Goal: Task Accomplishment & Management: Use online tool/utility

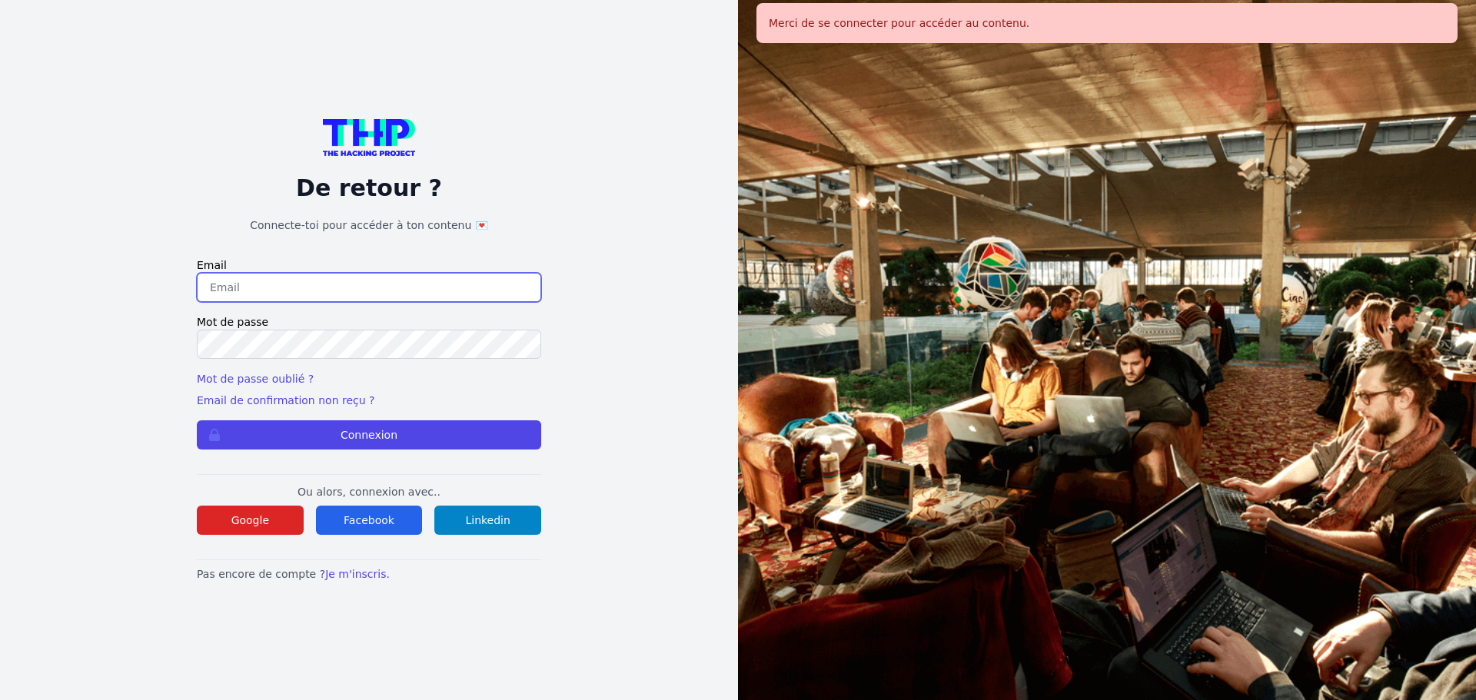
click at [322, 291] on input "email" at bounding box center [369, 287] width 344 height 29
type input "melody_stephan@icloud.com"
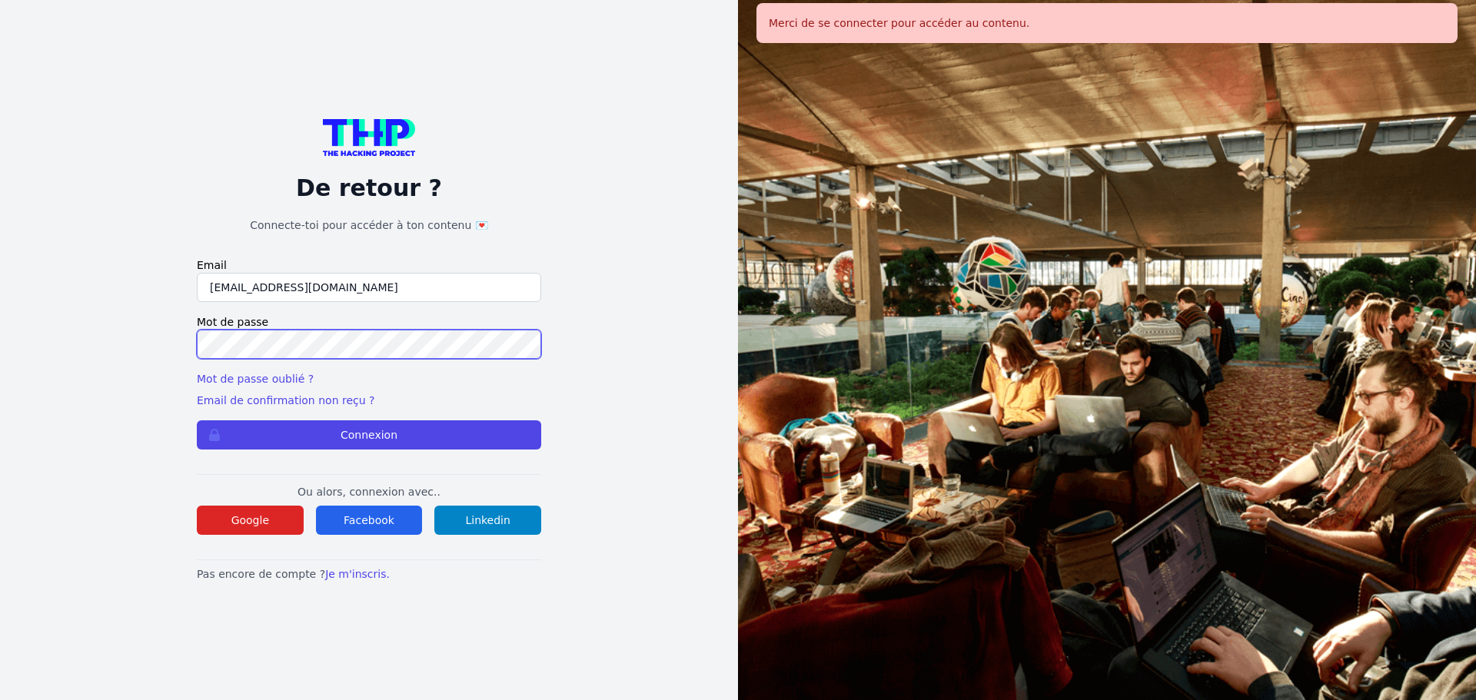
click at [197, 420] on button "Connexion" at bounding box center [369, 434] width 344 height 29
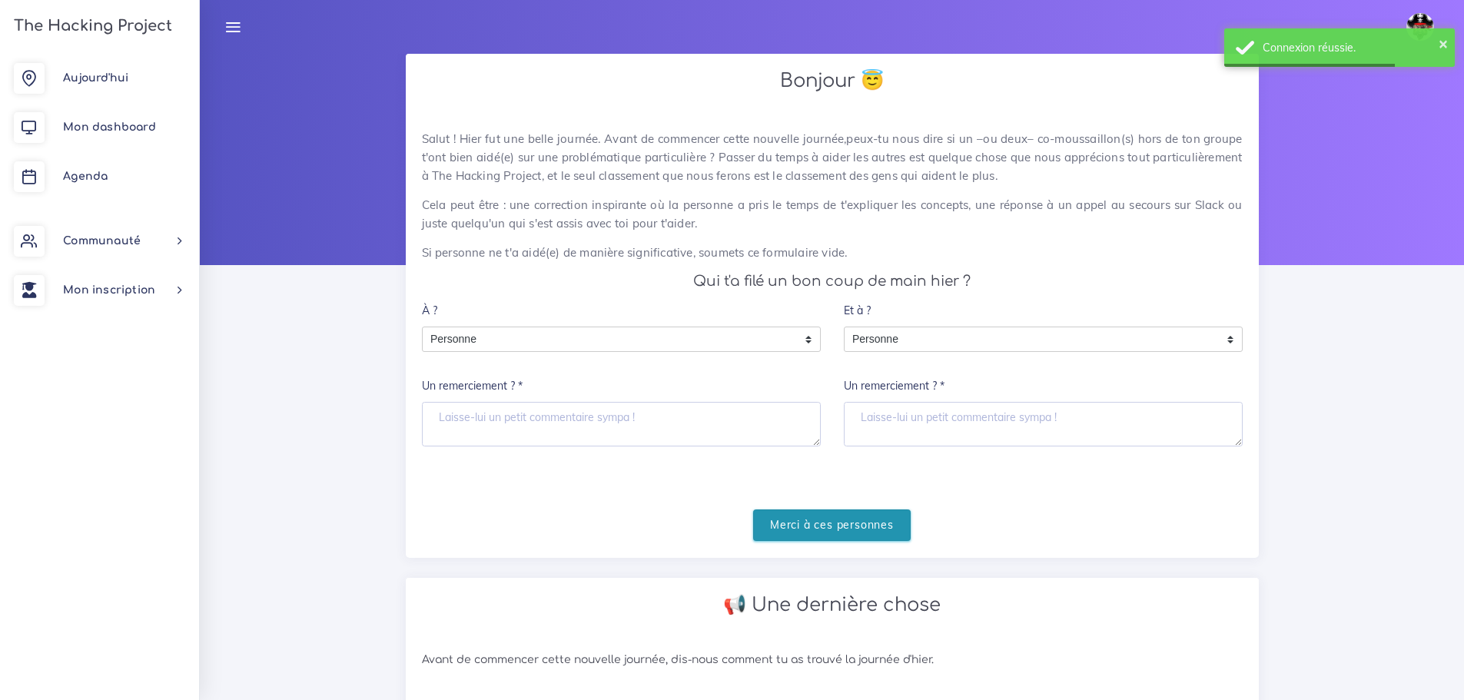
click at [835, 523] on input "Merci à ces personnes" at bounding box center [832, 526] width 158 height 32
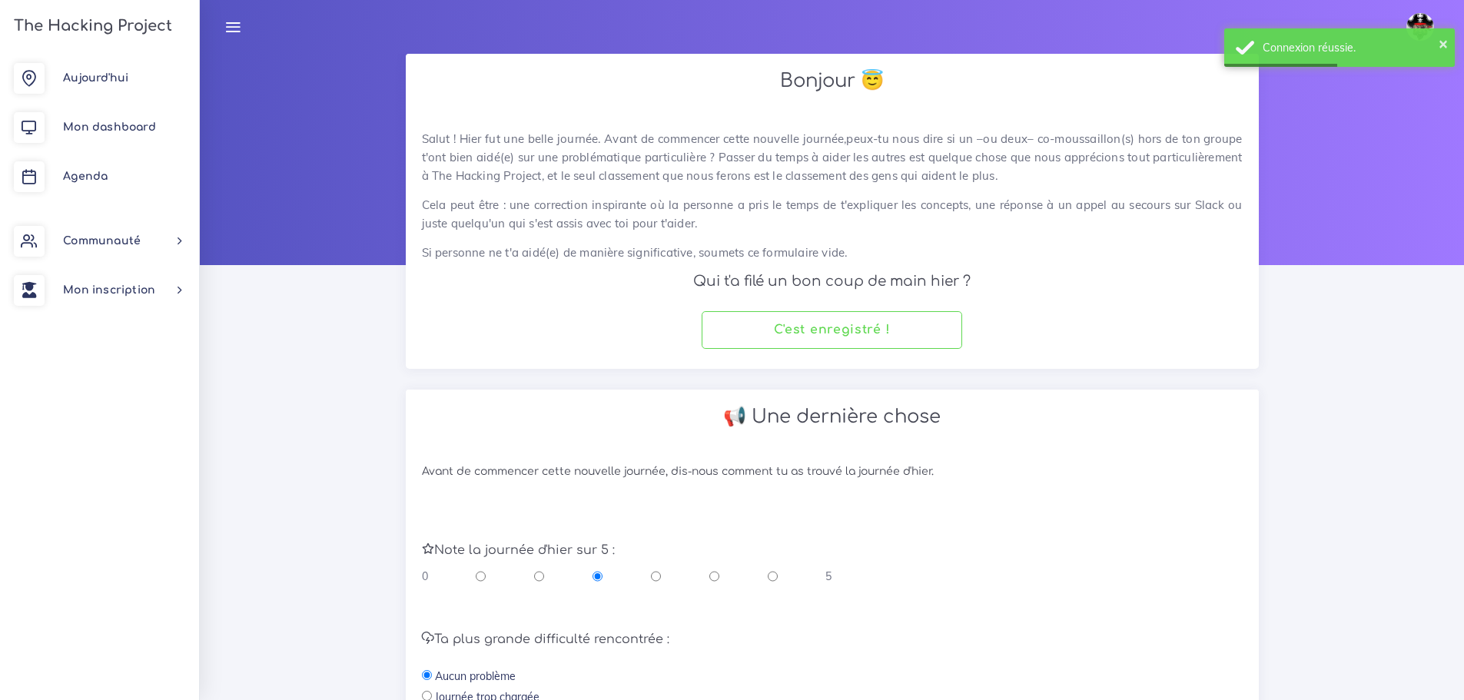
click at [714, 573] on input "radio" at bounding box center [714, 576] width 10 height 15
radio input "true"
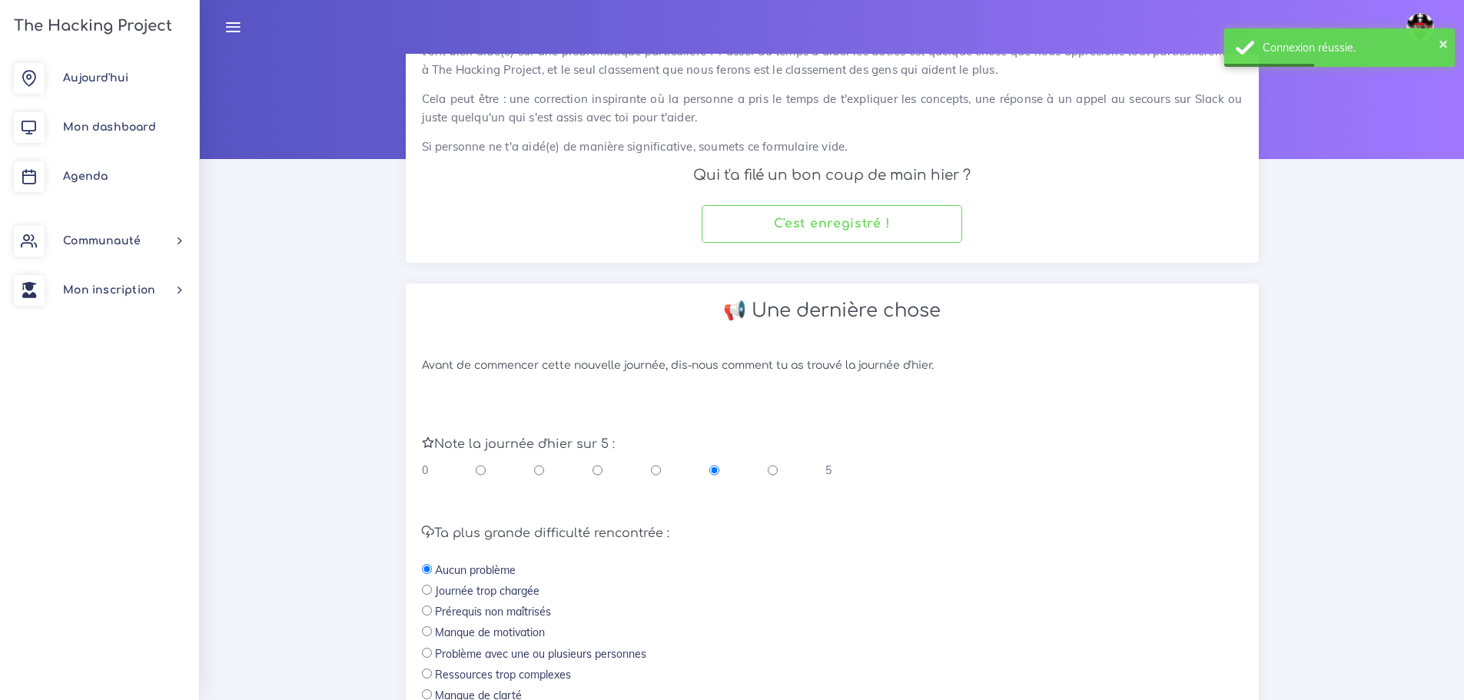
scroll to position [326, 0]
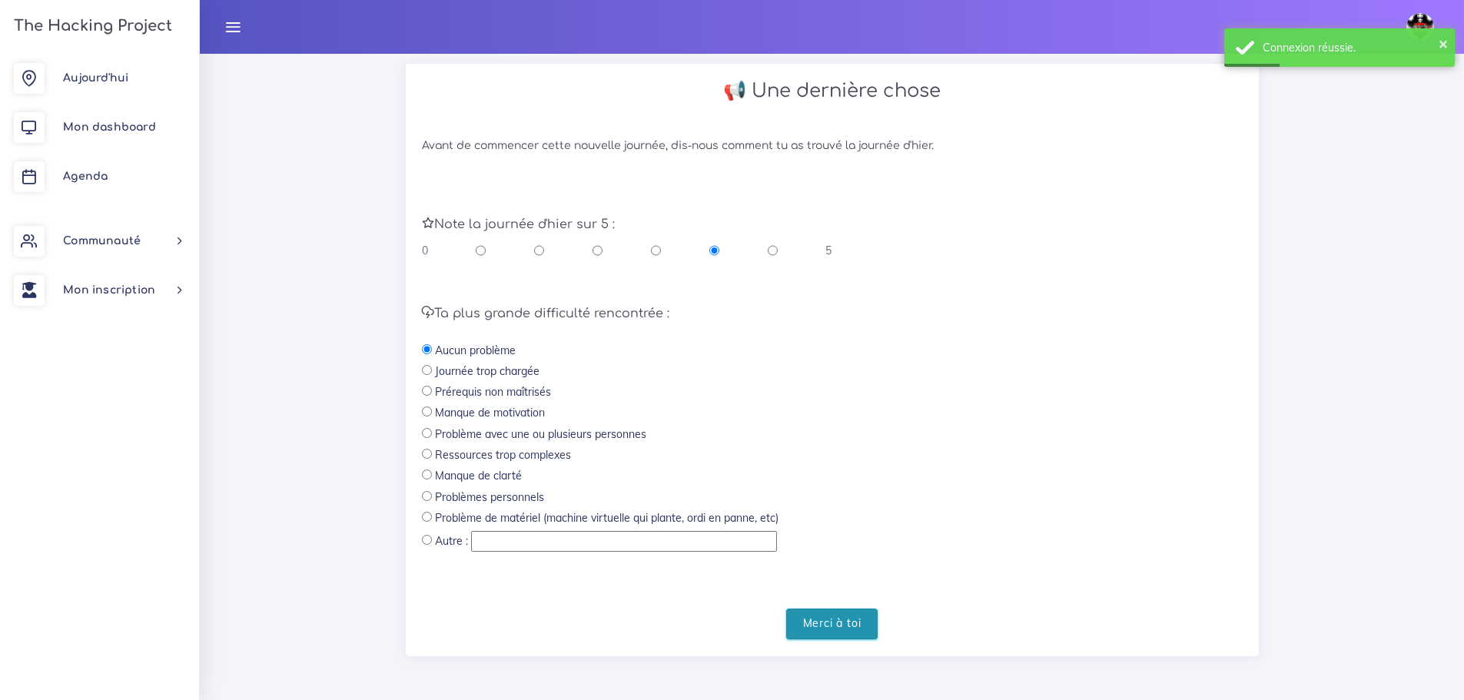
click at [836, 628] on input "Merci à toi" at bounding box center [832, 625] width 92 height 32
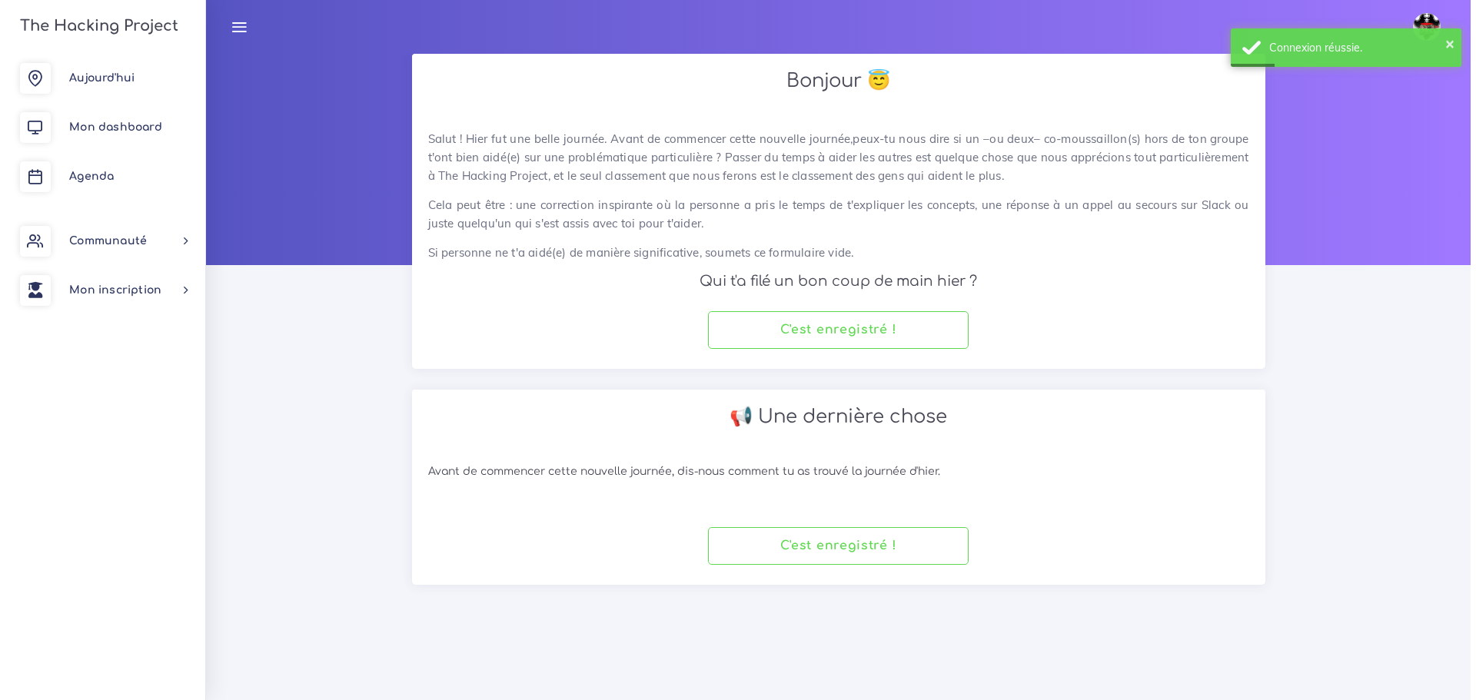
scroll to position [0, 0]
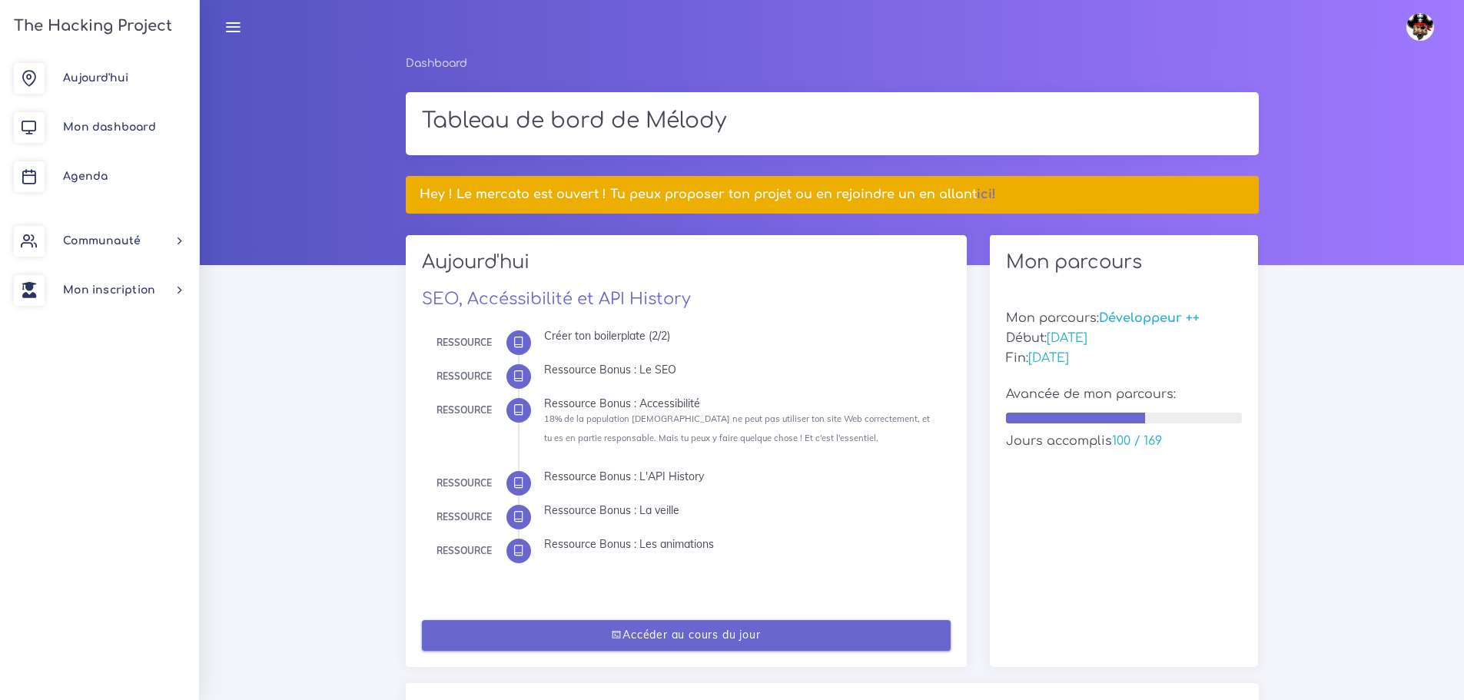
click at [848, 628] on link "Accéder au cours du jour" at bounding box center [686, 636] width 529 height 32
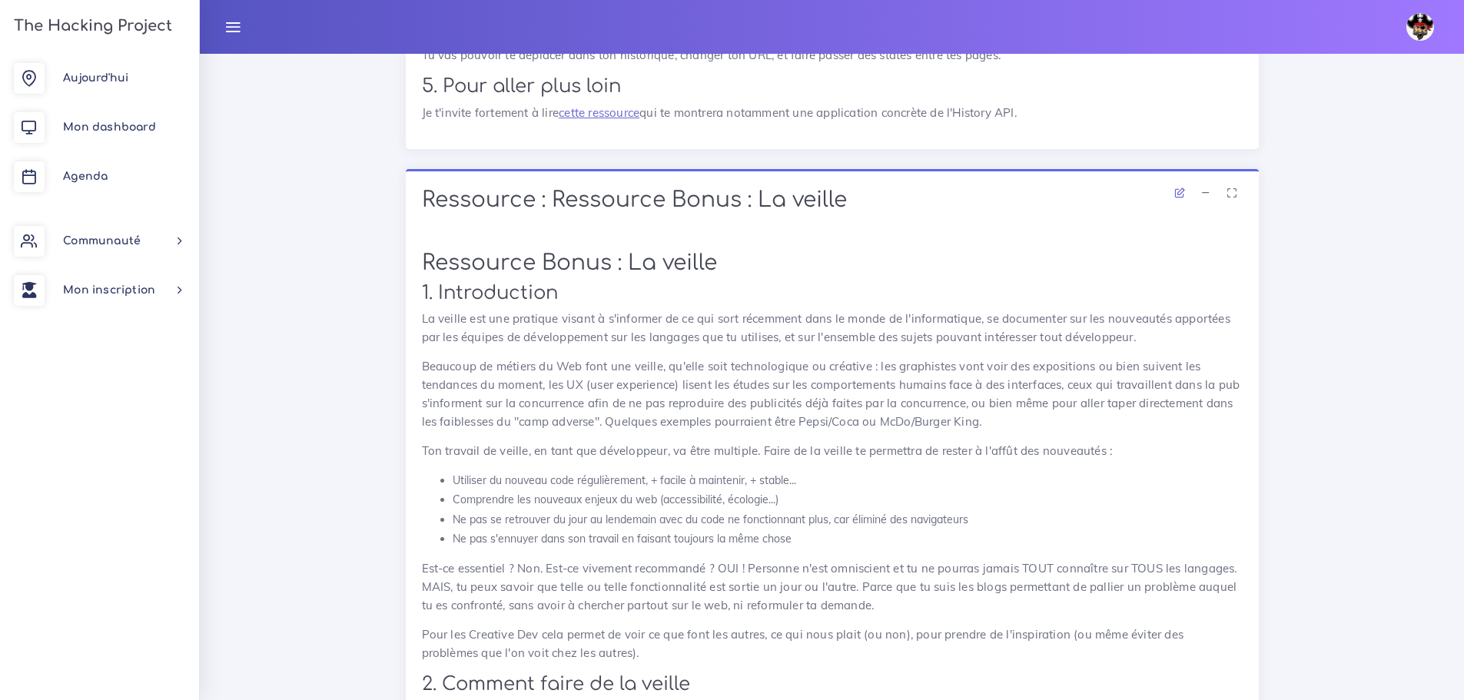
scroll to position [5322, 0]
